Goal: Check status: Check status

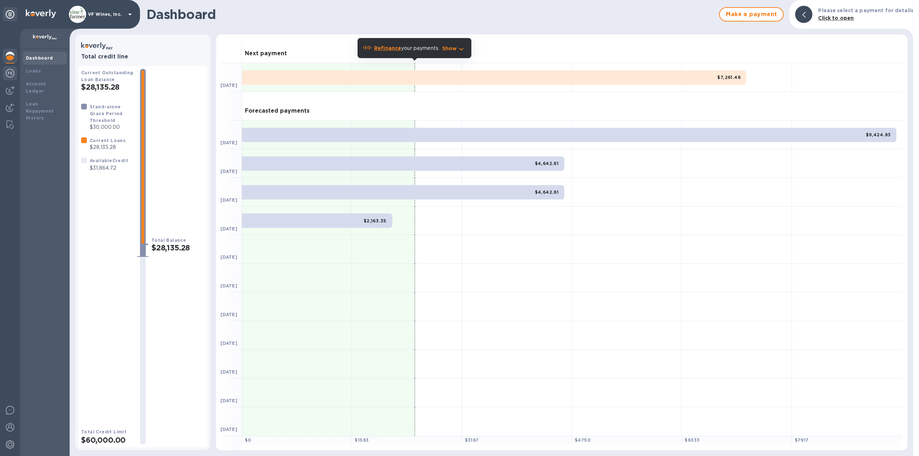
click at [9, 80] on div at bounding box center [10, 74] width 14 height 16
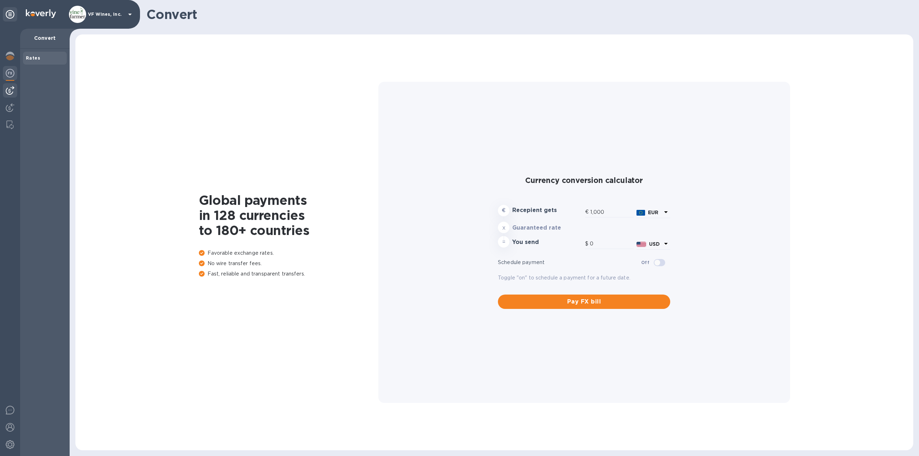
type input "1,184.42"
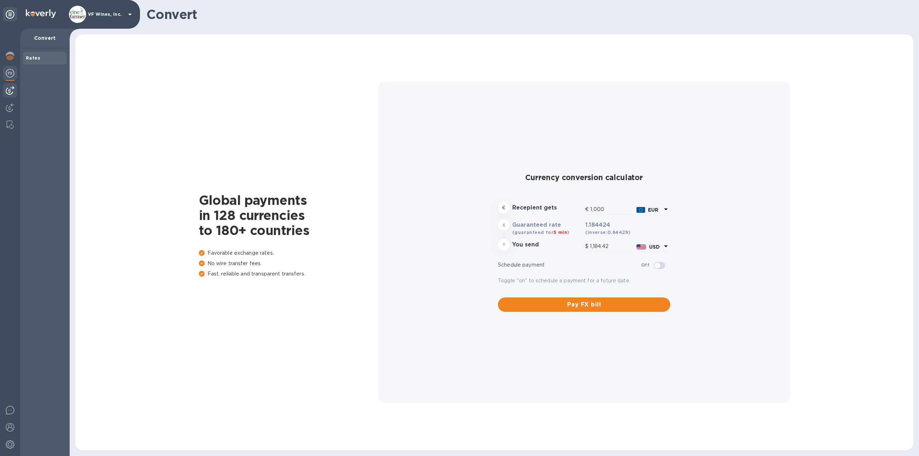
click at [9, 94] on img at bounding box center [10, 90] width 9 height 9
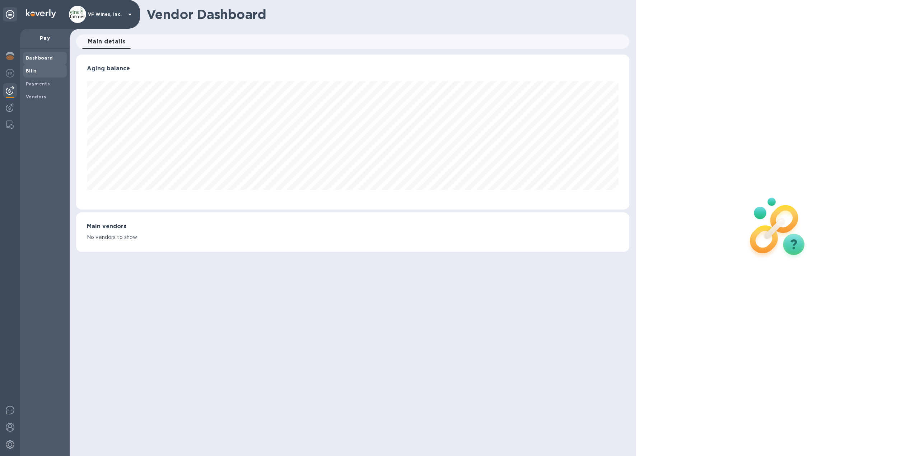
scroll to position [155, 554]
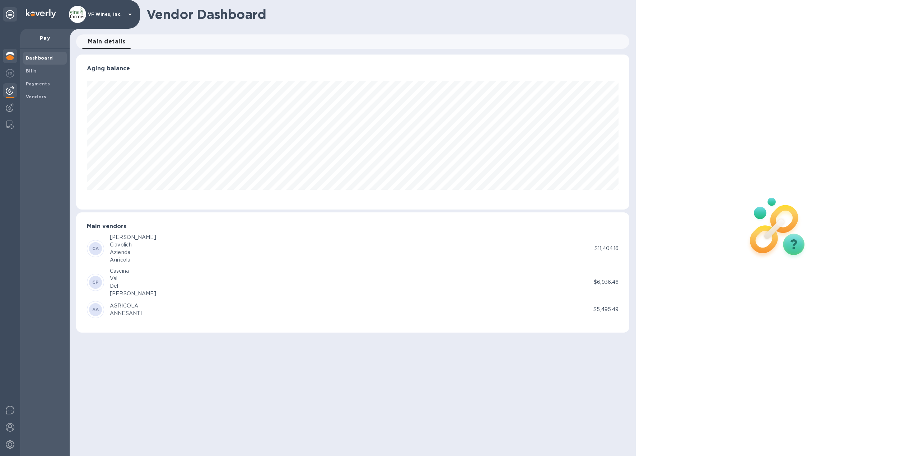
click at [8, 52] on div at bounding box center [10, 57] width 14 height 16
